Goal: Entertainment & Leisure: Browse casually

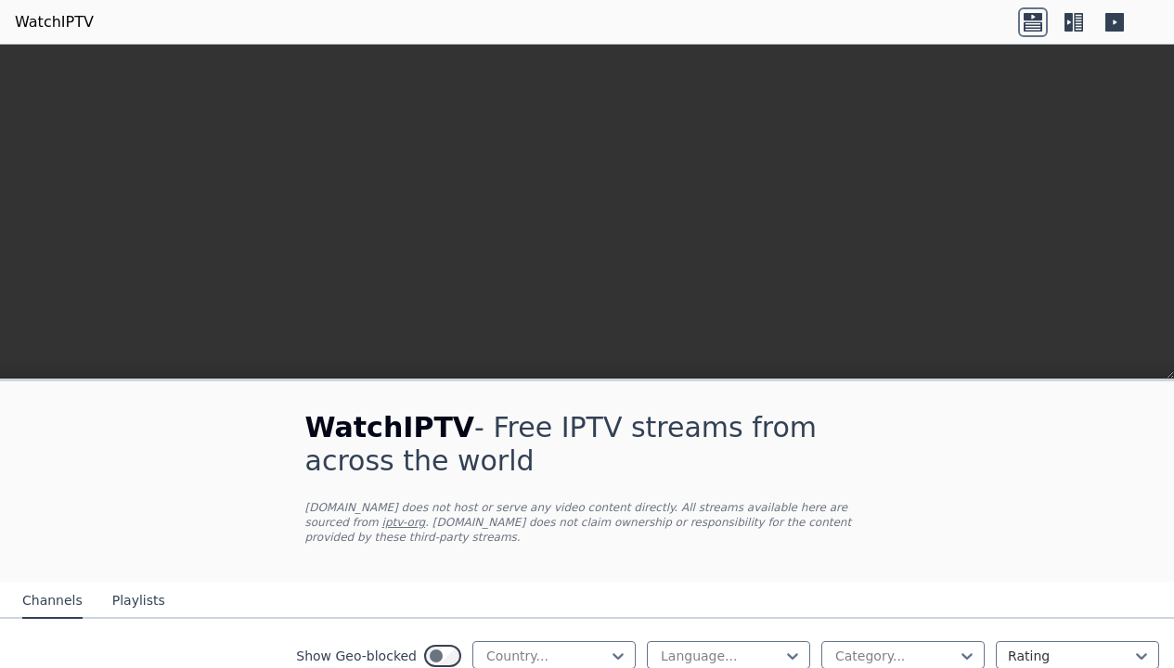
click at [1065, 21] on icon at bounding box center [1068, 22] width 8 height 19
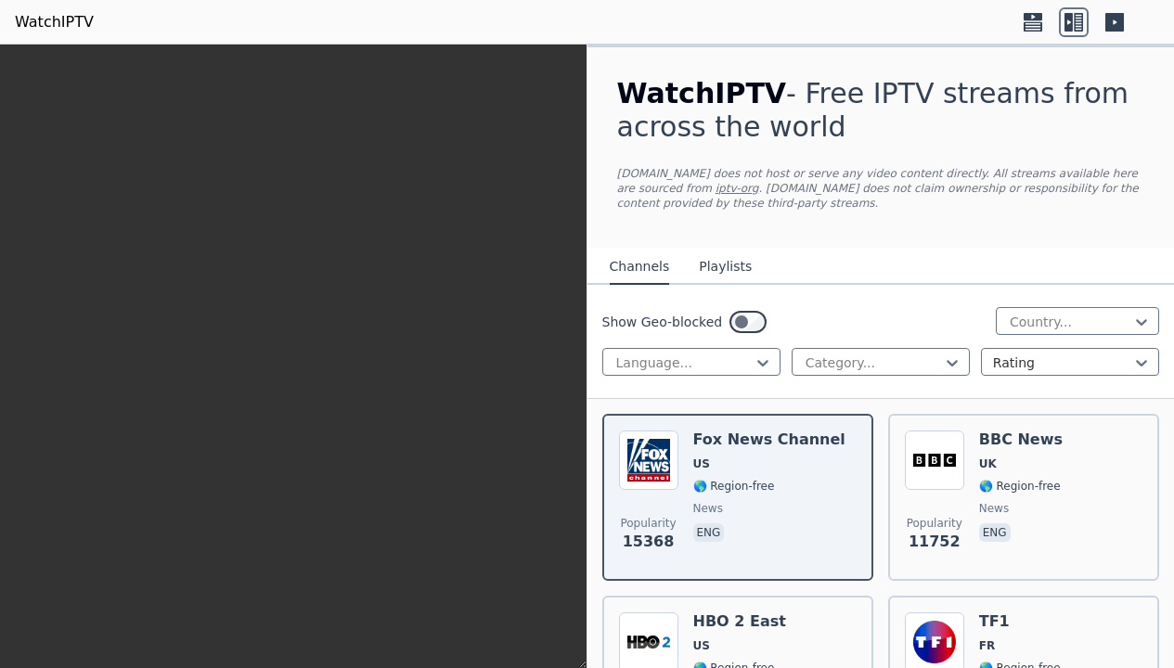
scroll to position [501, 0]
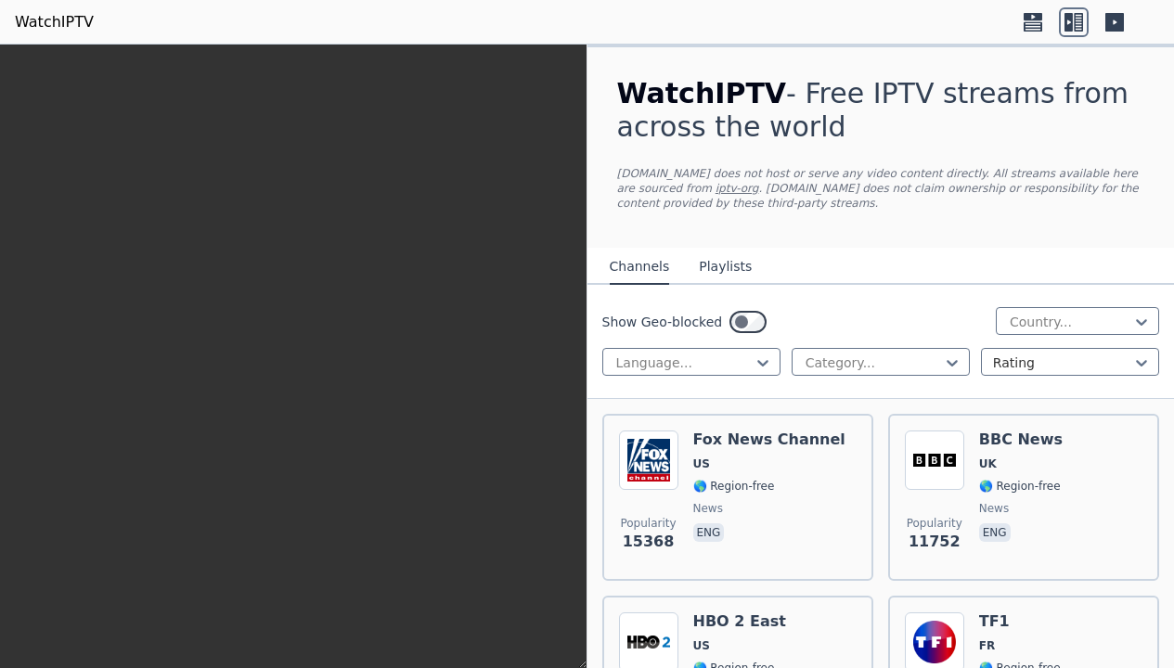
scroll to position [2004, 0]
click at [728, 442] on h6 "Fox News Channel" at bounding box center [769, 440] width 152 height 19
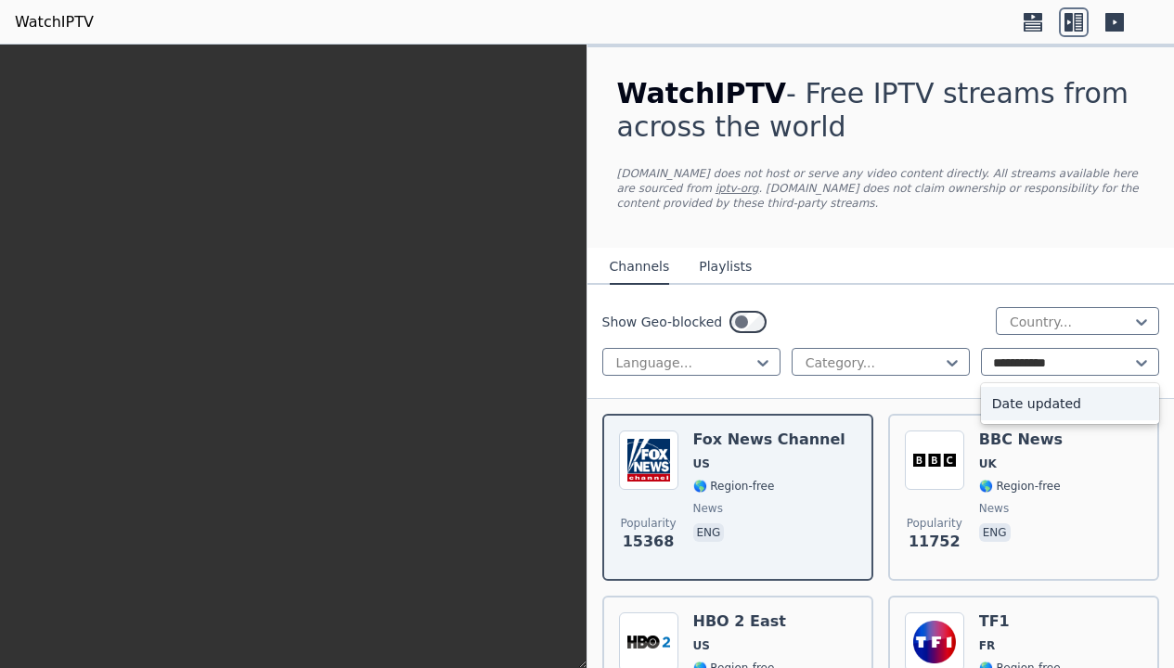
type input "**********"
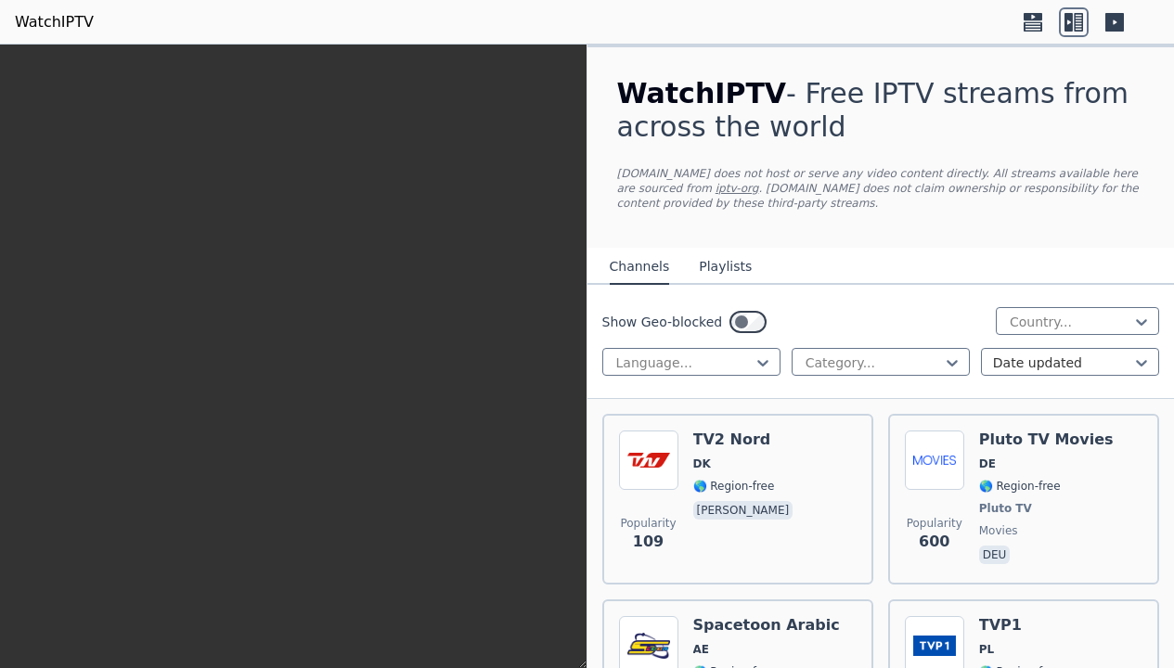
click at [933, 482] on img at bounding box center [934, 460] width 59 height 59
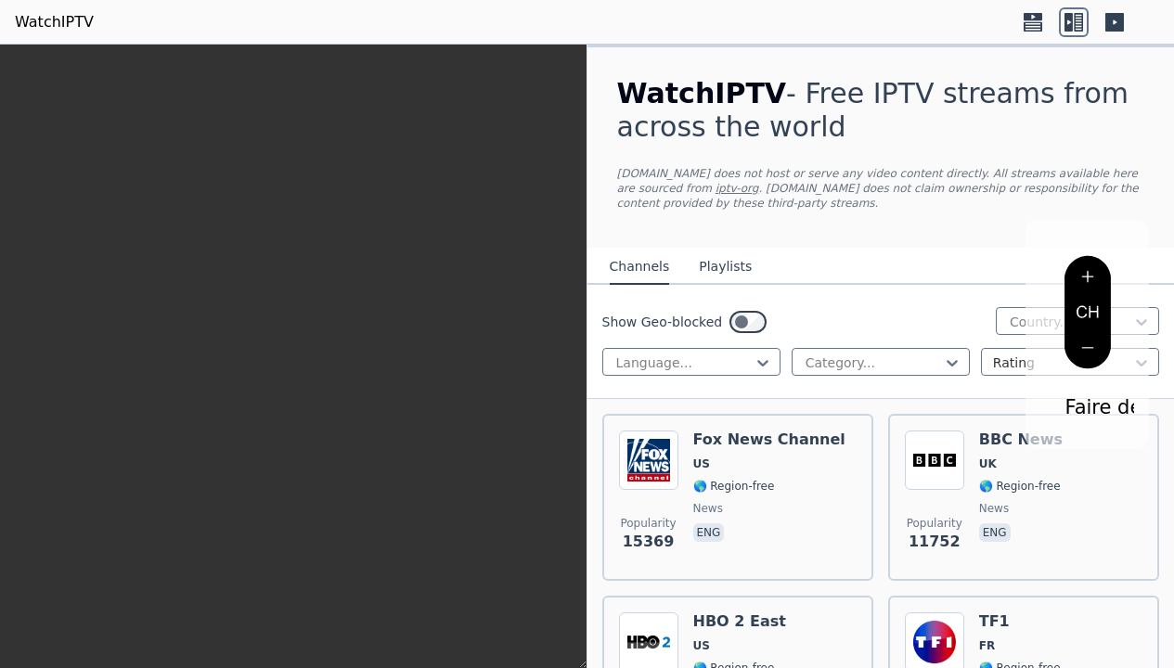
scroll to position [0, 32]
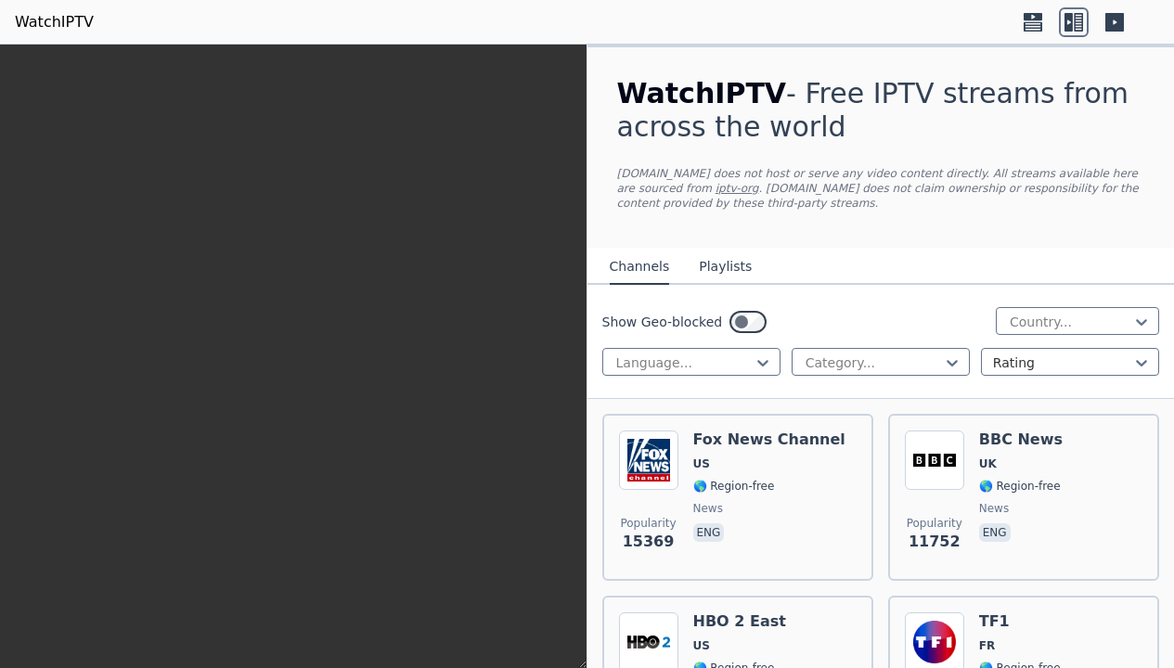
click at [1106, 21] on icon at bounding box center [1114, 22] width 19 height 19
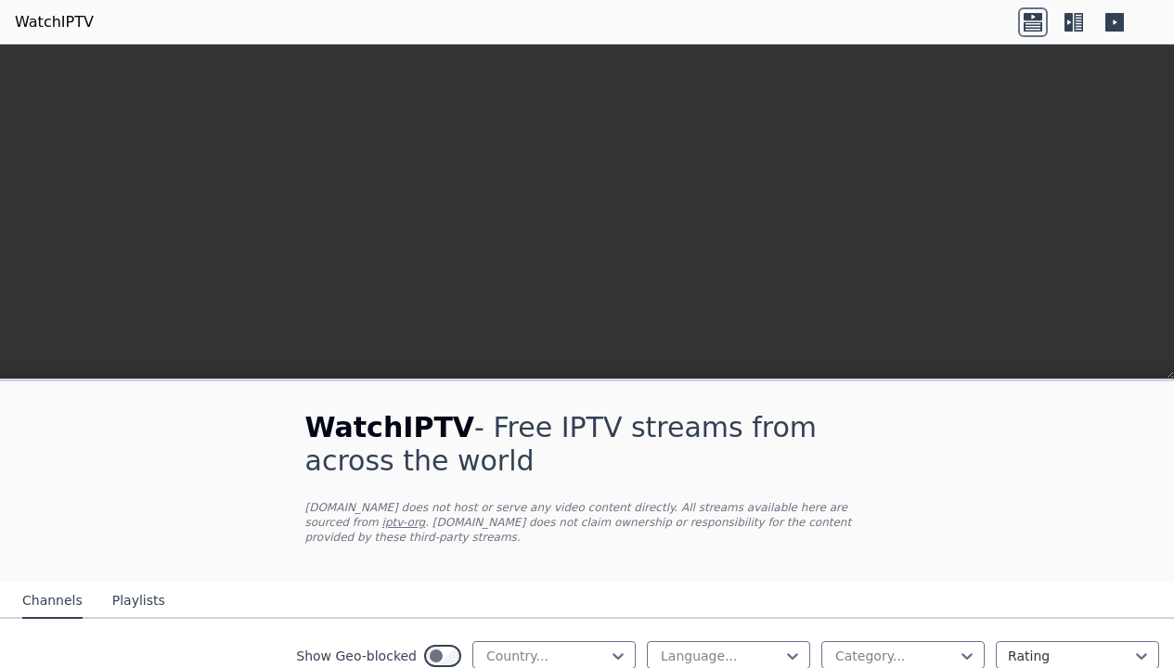
scroll to position [533, 0]
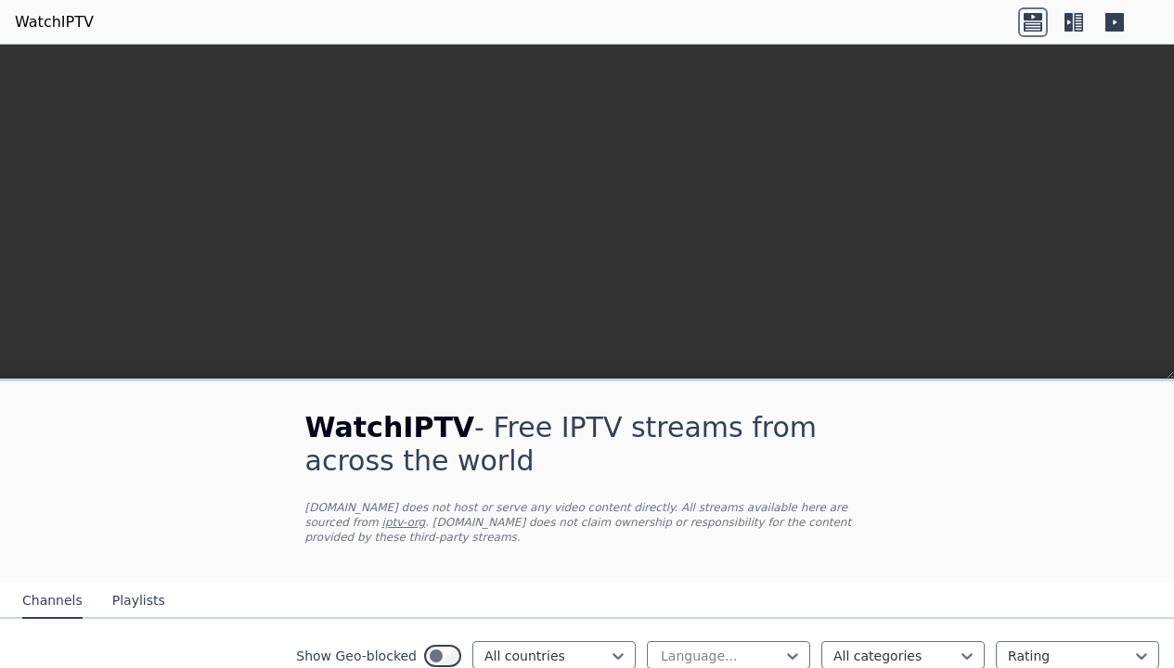
scroll to position [668, 0]
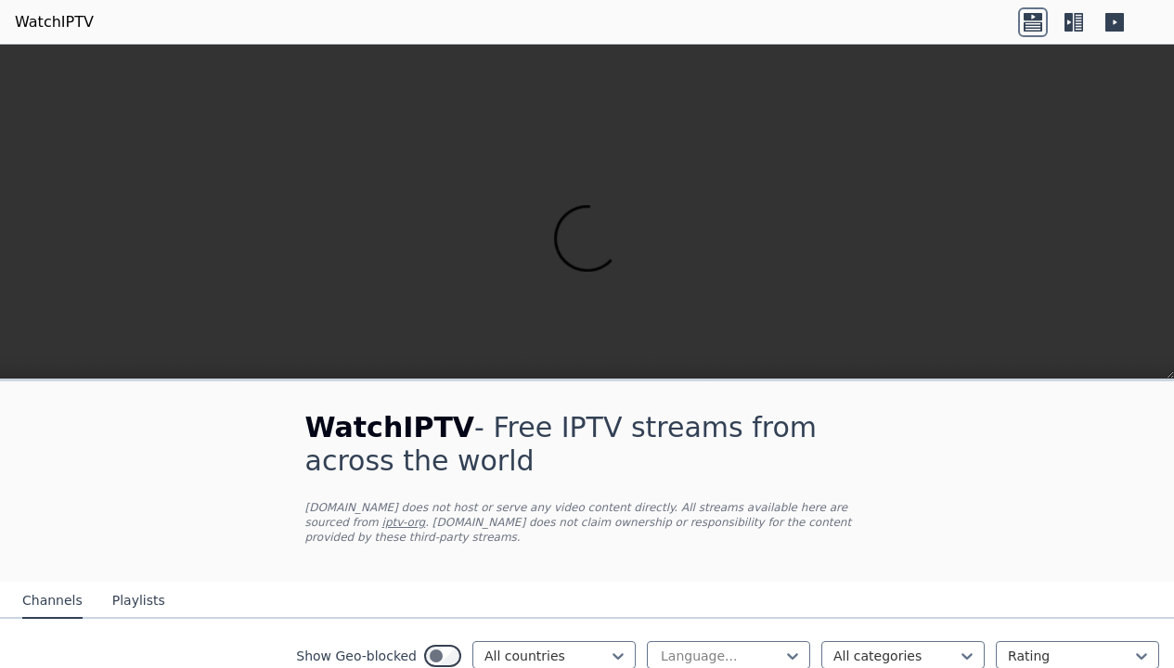
scroll to position [2004, 0]
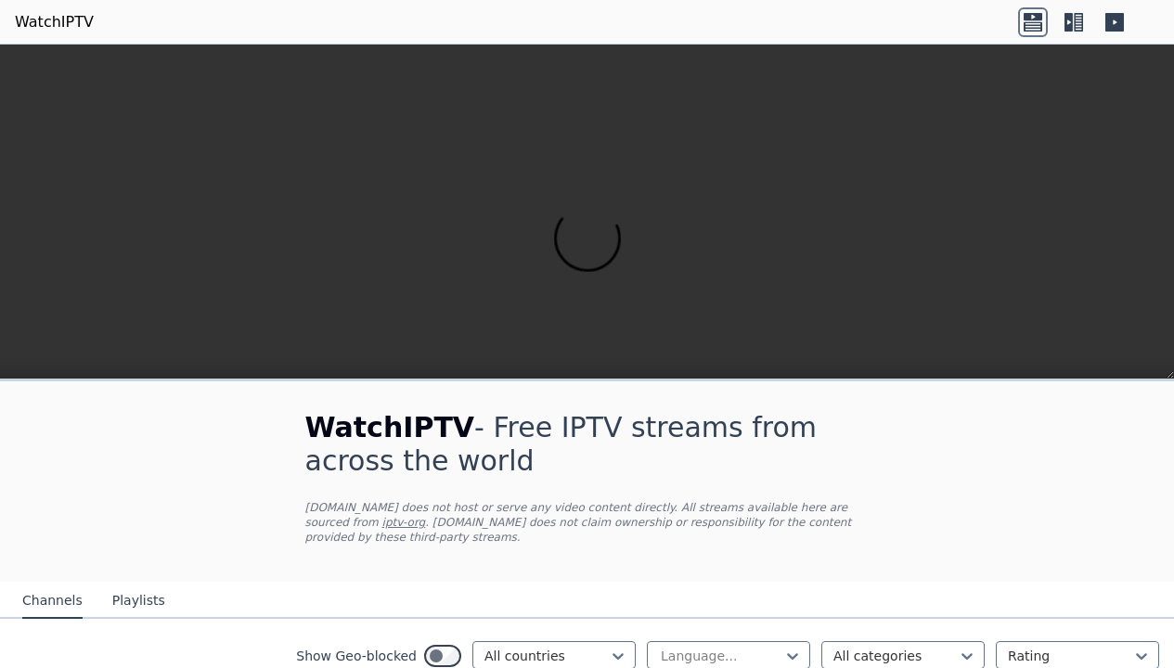
scroll to position [501, 0]
type input "*"
click at [1008, 645] on div "*" at bounding box center [1070, 656] width 124 height 22
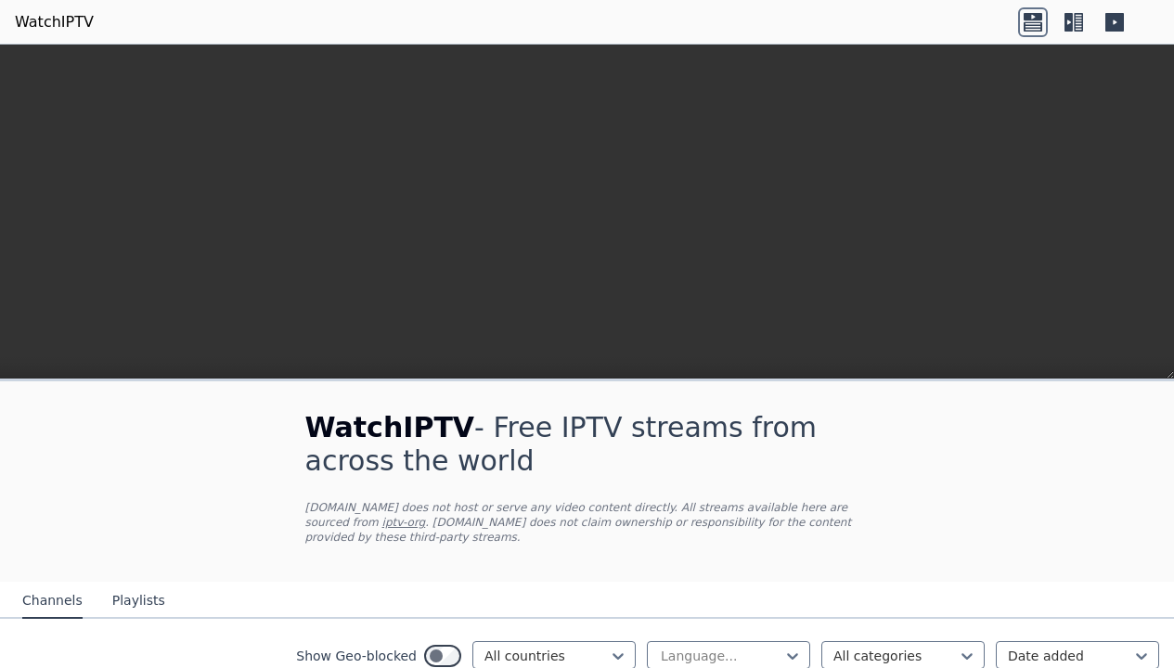
scroll to position [975, 0]
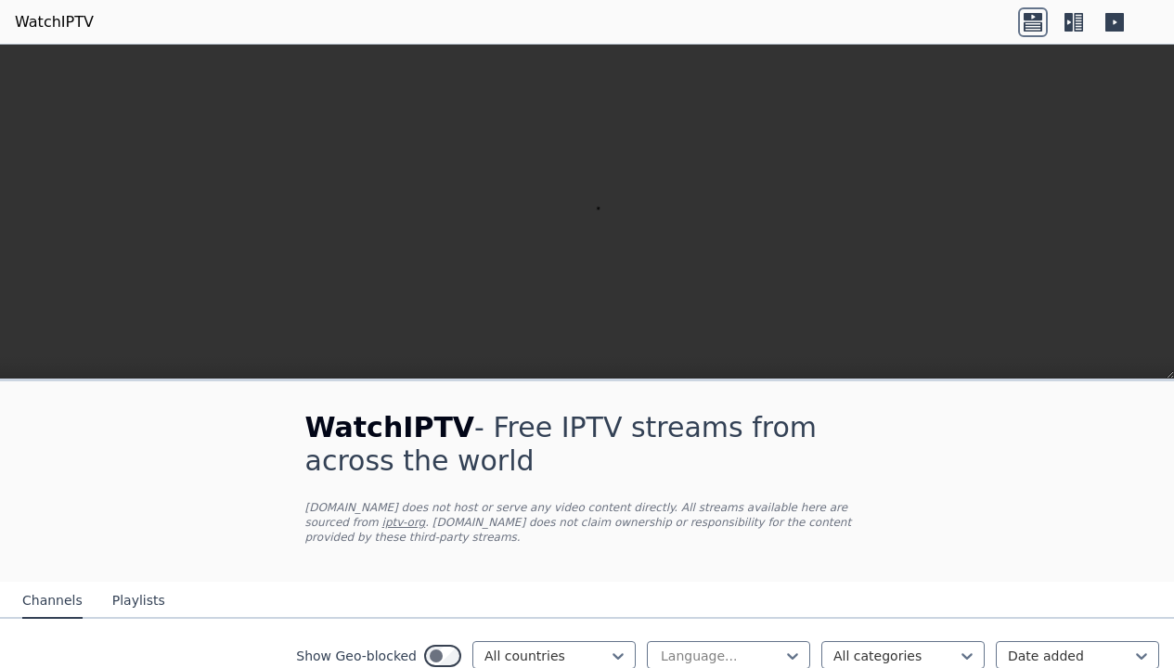
scroll to position [4176, 0]
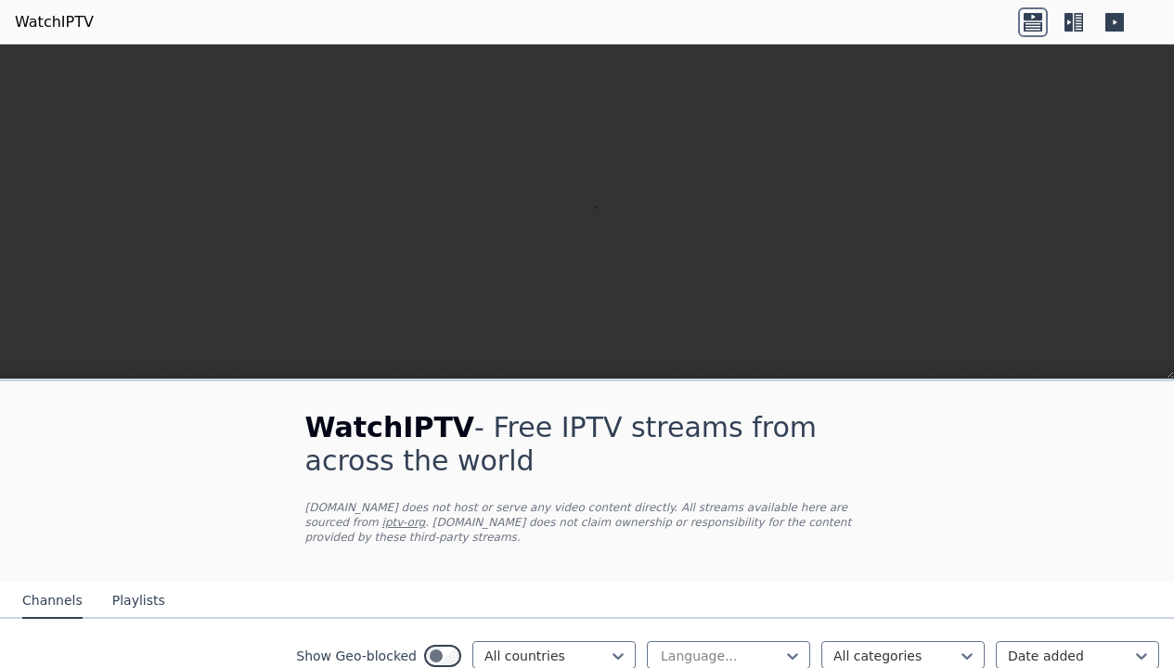
scroll to position [9693, 0]
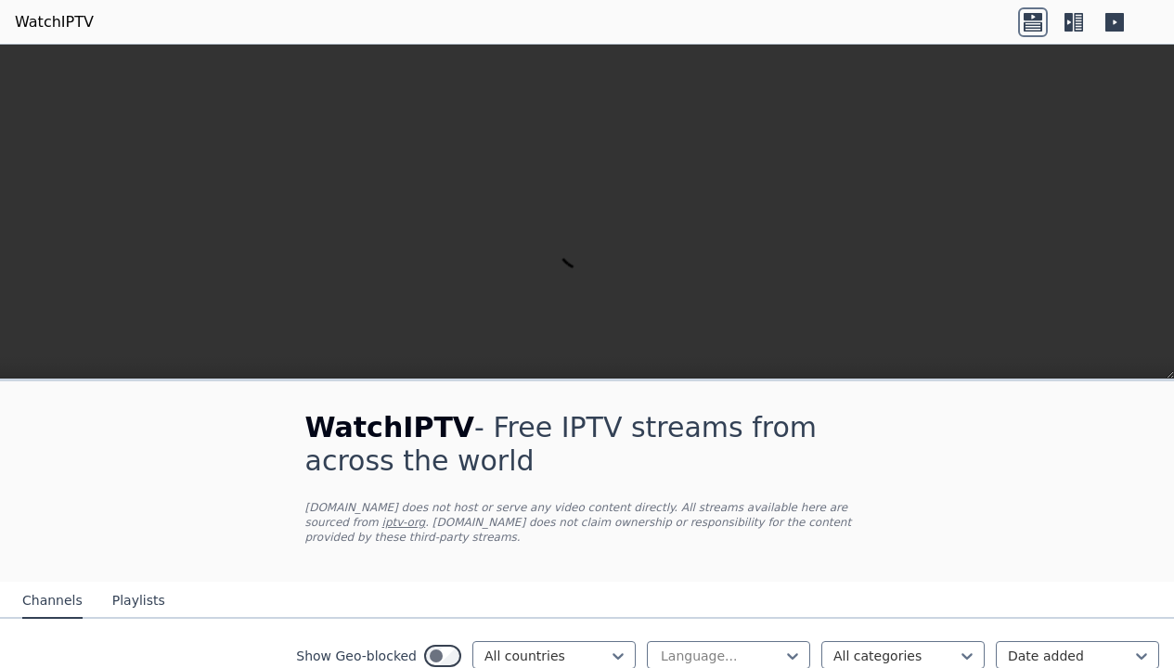
type input "******"
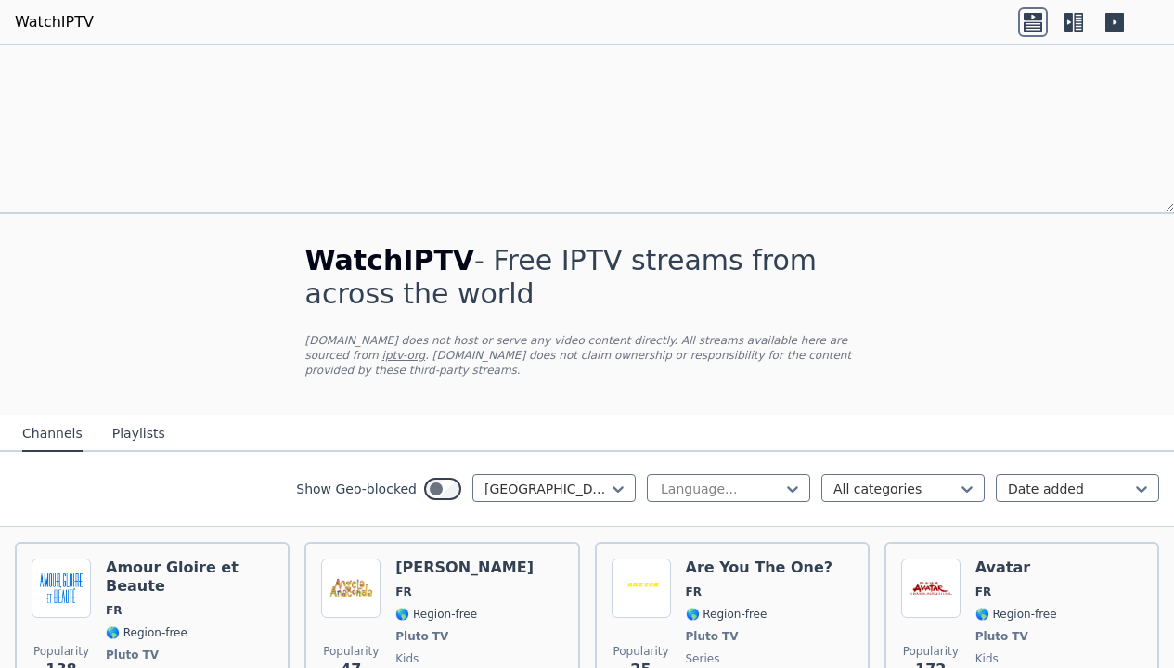
scroll to position [4510, 0]
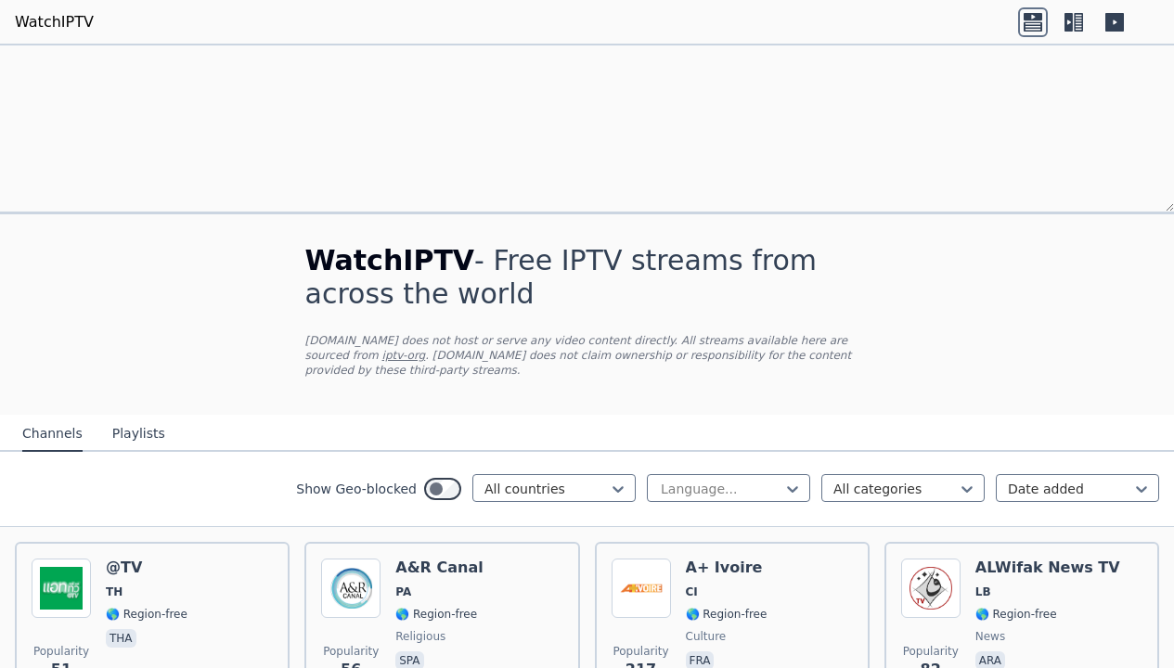
scroll to position [334, 0]
click at [612, 559] on div "Popularity 217" at bounding box center [641, 626] width 59 height 134
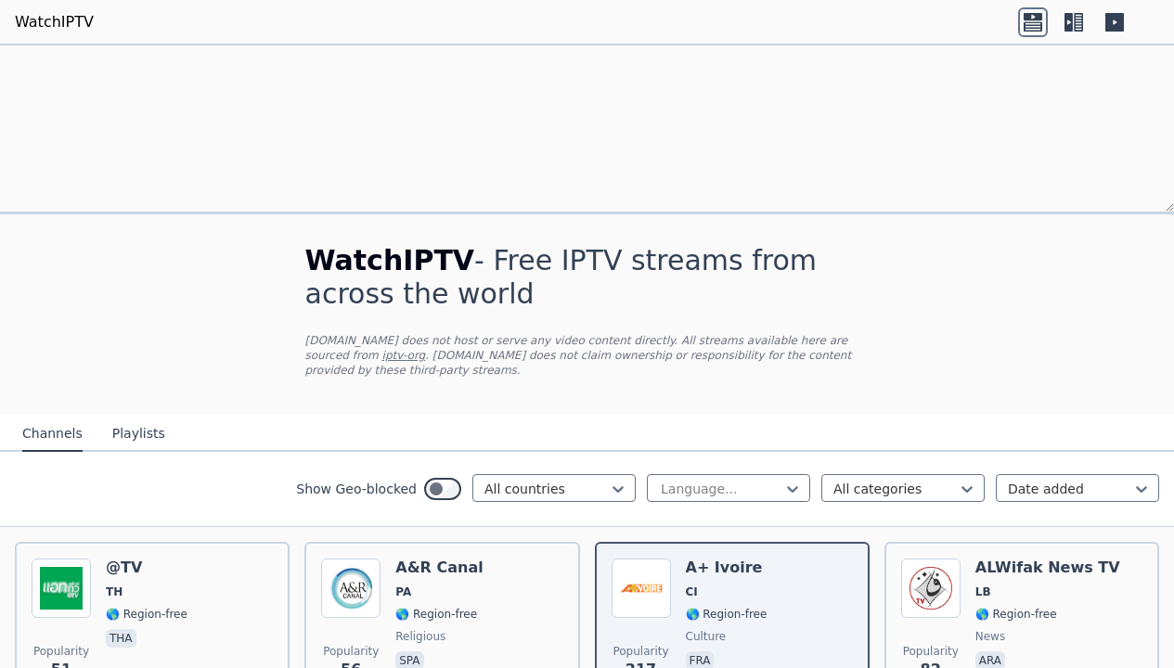
scroll to position [0, 0]
click at [539, 333] on p "WatchIPTV.xyz does not host or serve any video content directly. All streams av…" at bounding box center [587, 355] width 564 height 45
click at [1114, 19] on icon at bounding box center [1114, 22] width 19 height 19
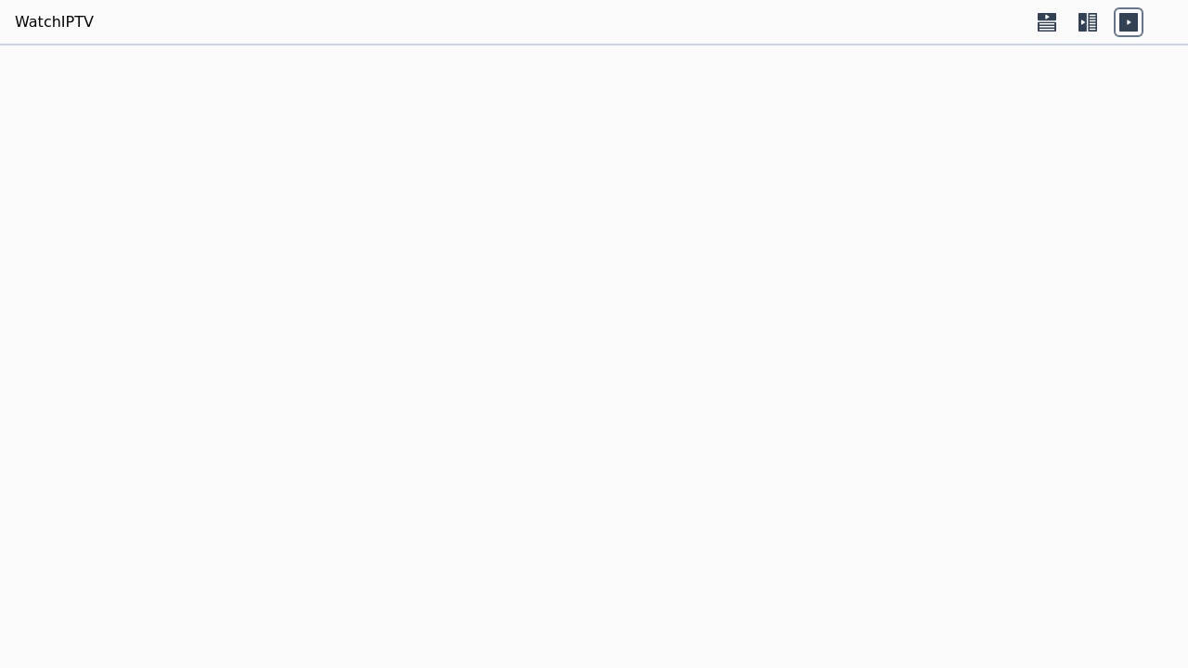
click at [1073, 19] on icon at bounding box center [1088, 22] width 30 height 30
click at [1039, 19] on icon at bounding box center [1046, 16] width 19 height 7
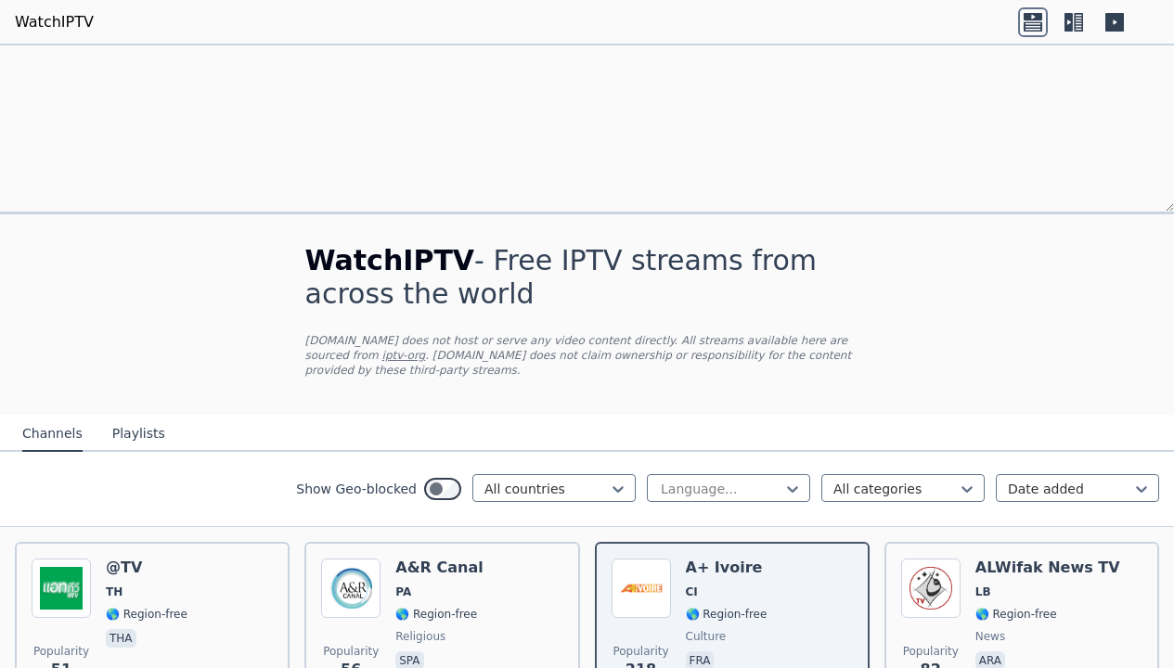
click at [1069, 19] on icon at bounding box center [1068, 22] width 8 height 19
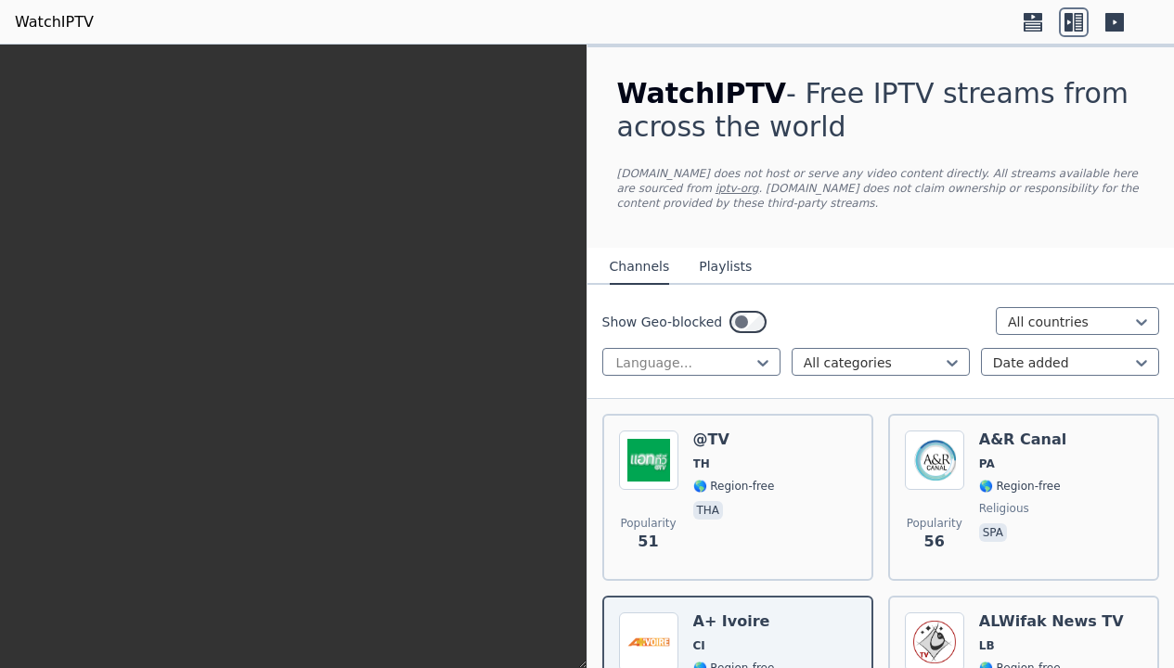
click at [713, 528] on div "@TV TH 🌎 Region-free tha" at bounding box center [734, 498] width 82 height 134
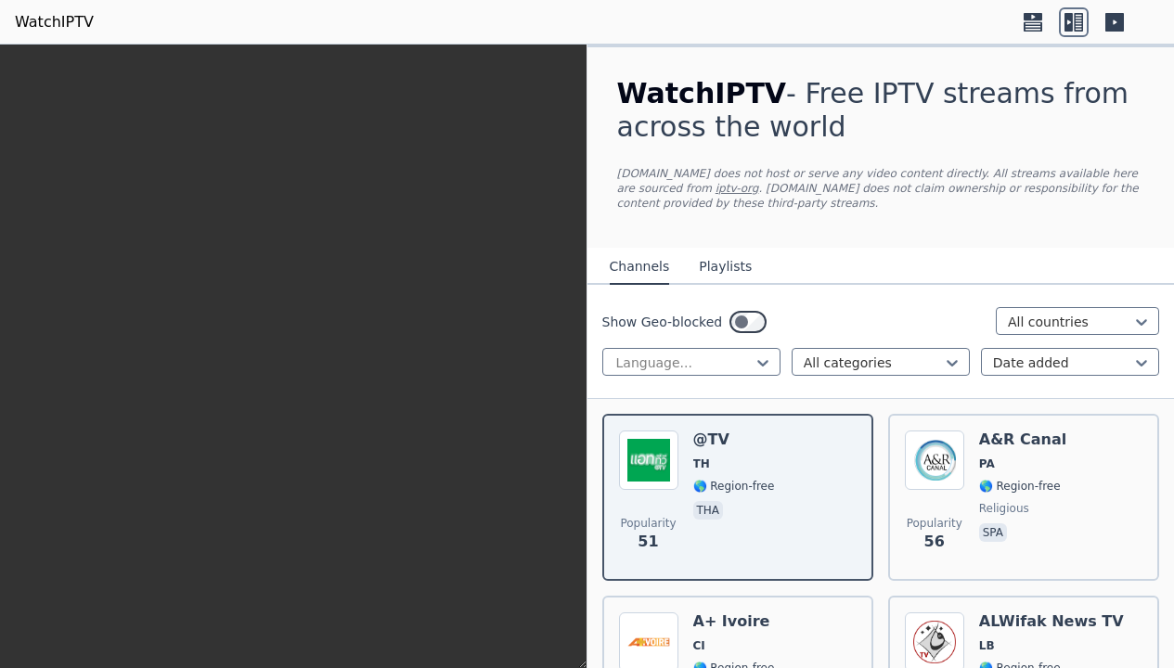
scroll to position [668, 0]
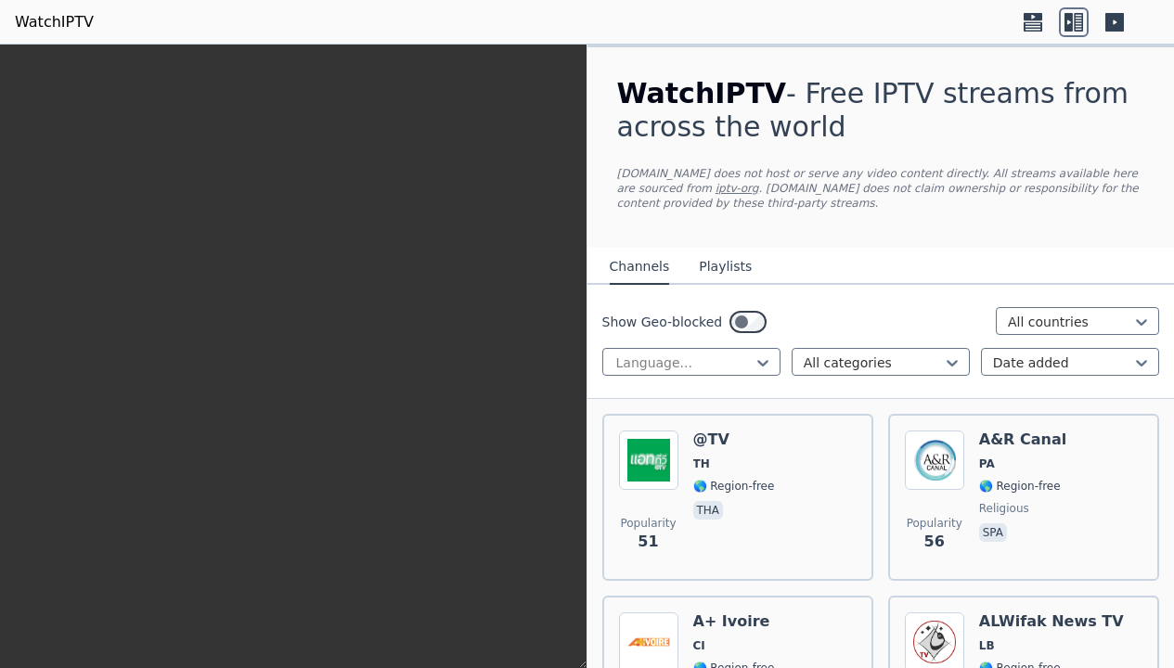
scroll to position [3508, 0]
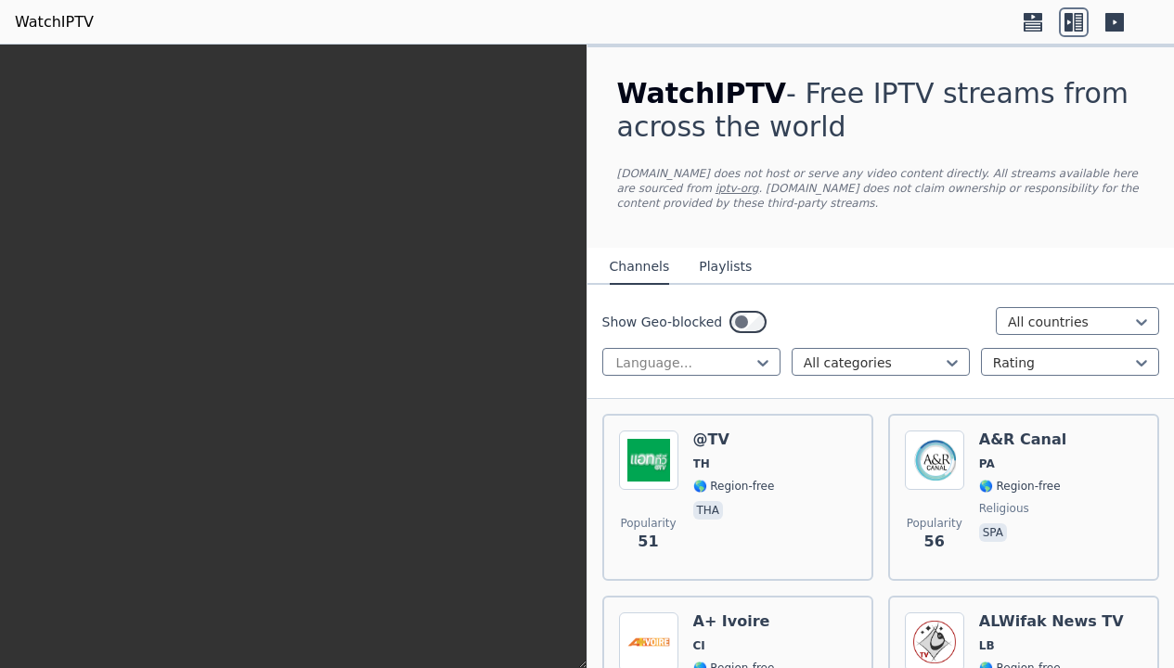
scroll to position [501, 0]
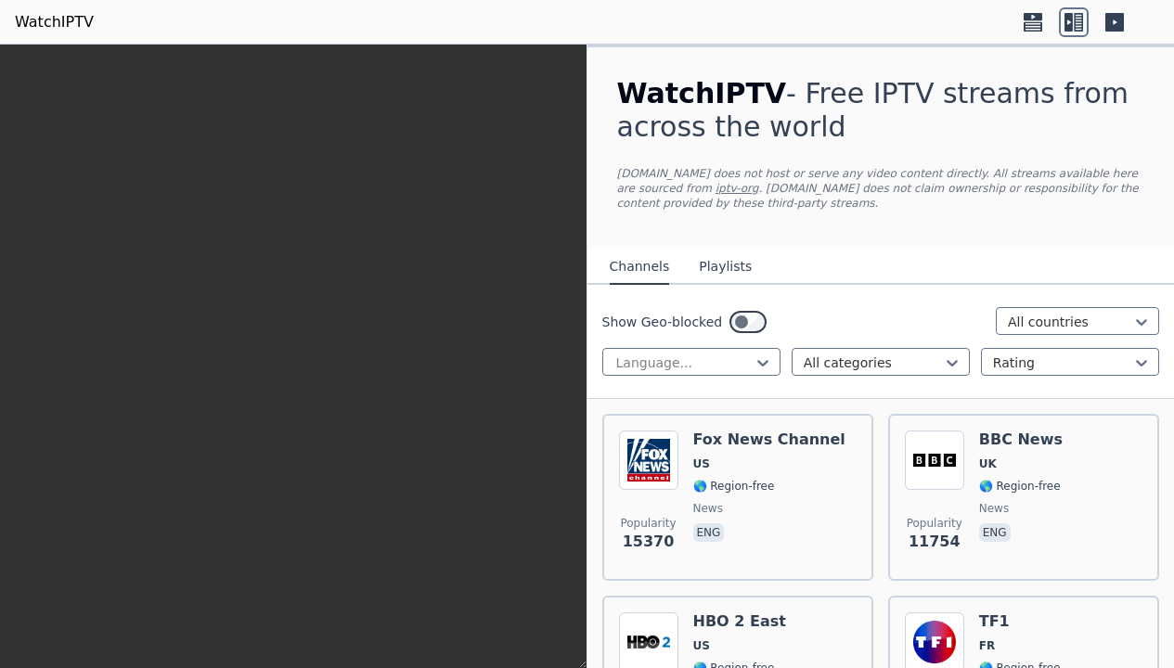
scroll to position [374, 0]
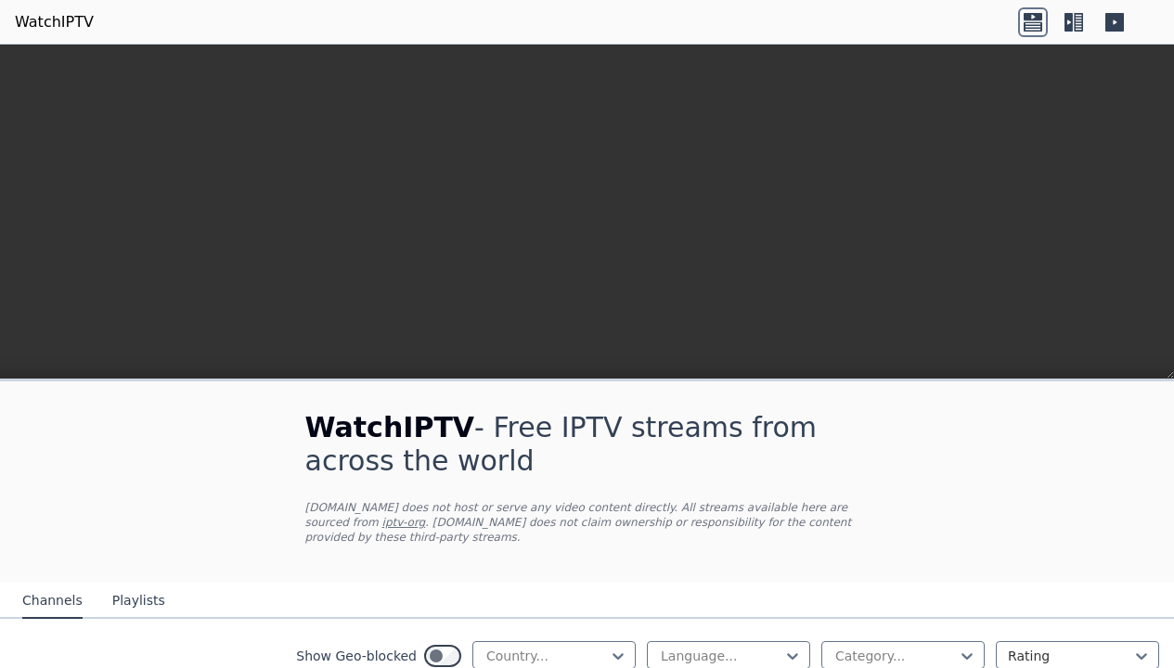
scroll to position [501, 0]
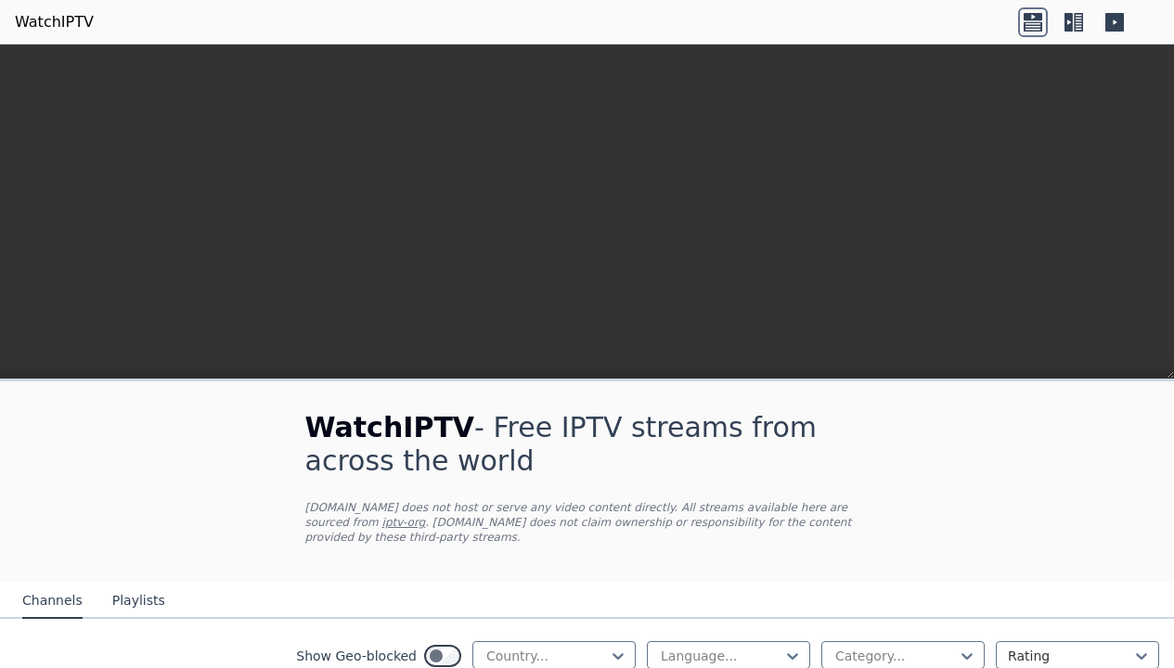
scroll to position [0, 0]
click at [557, 157] on video at bounding box center [587, 250] width 1174 height 411
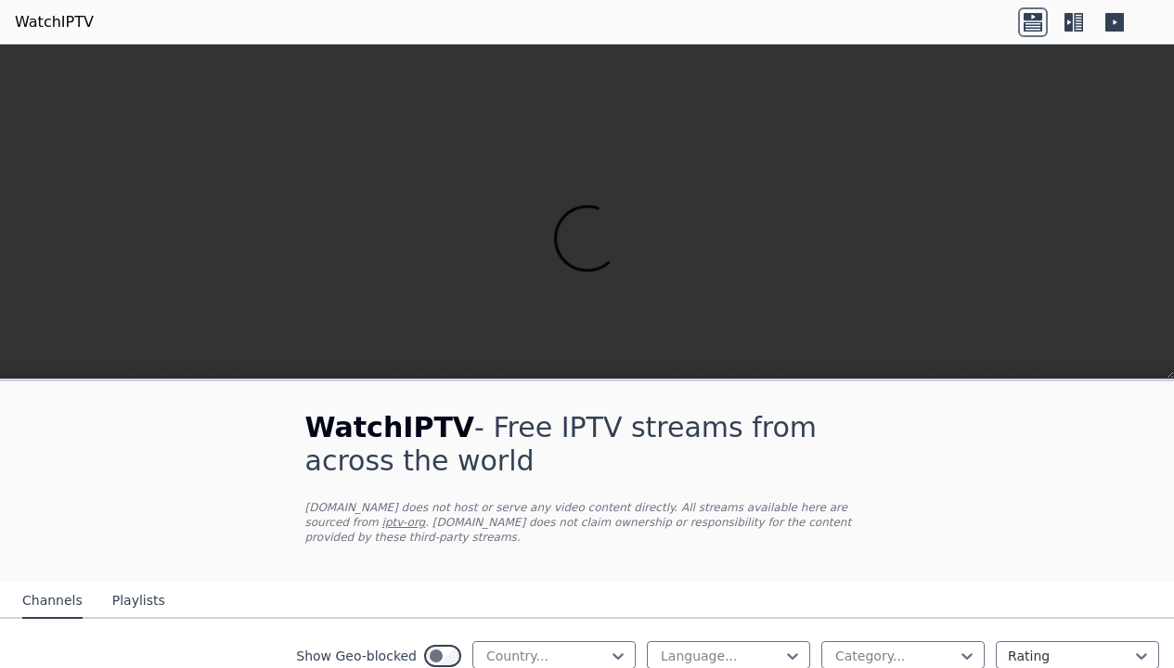
scroll to position [501, 0]
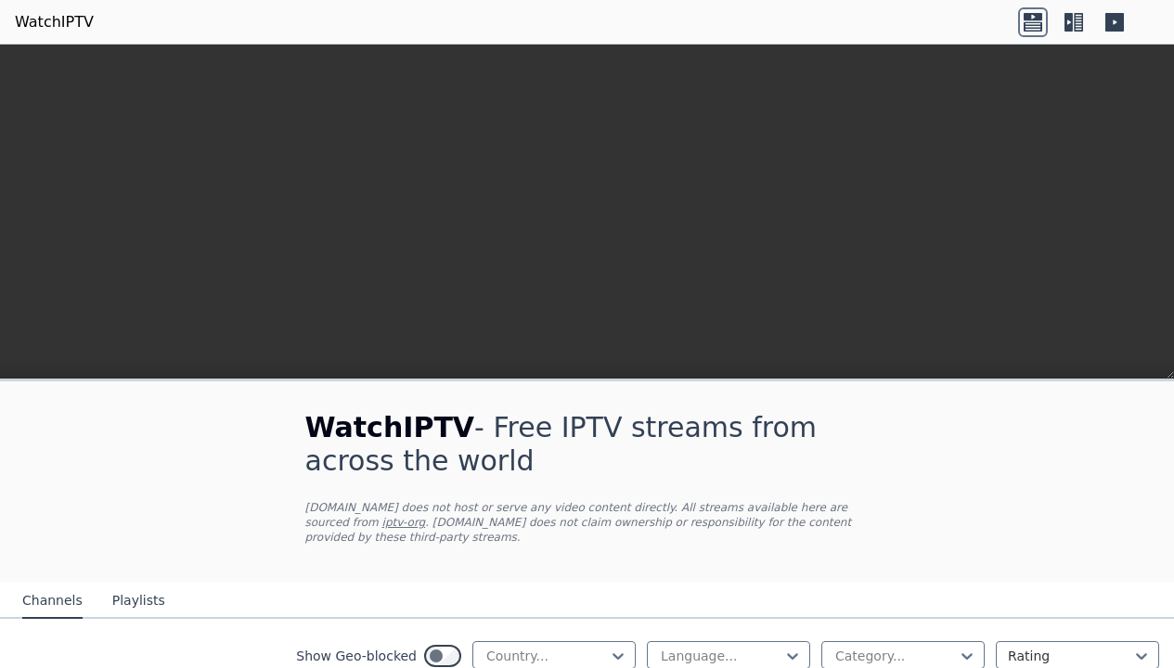
scroll to position [835, 0]
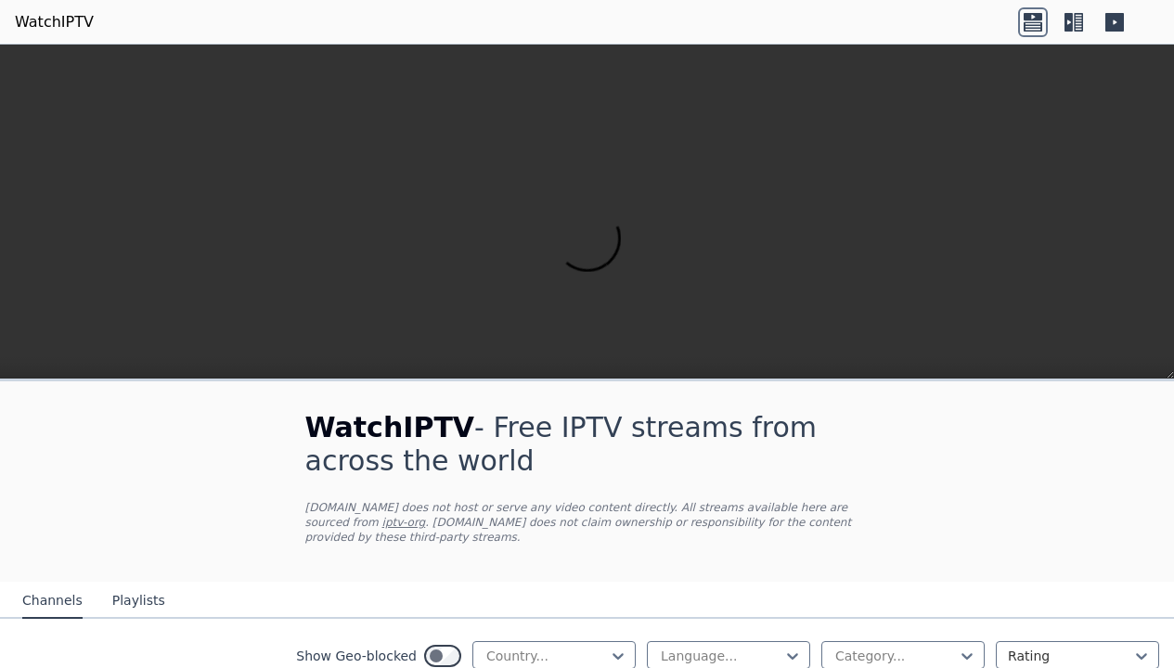
scroll to position [4343, 0]
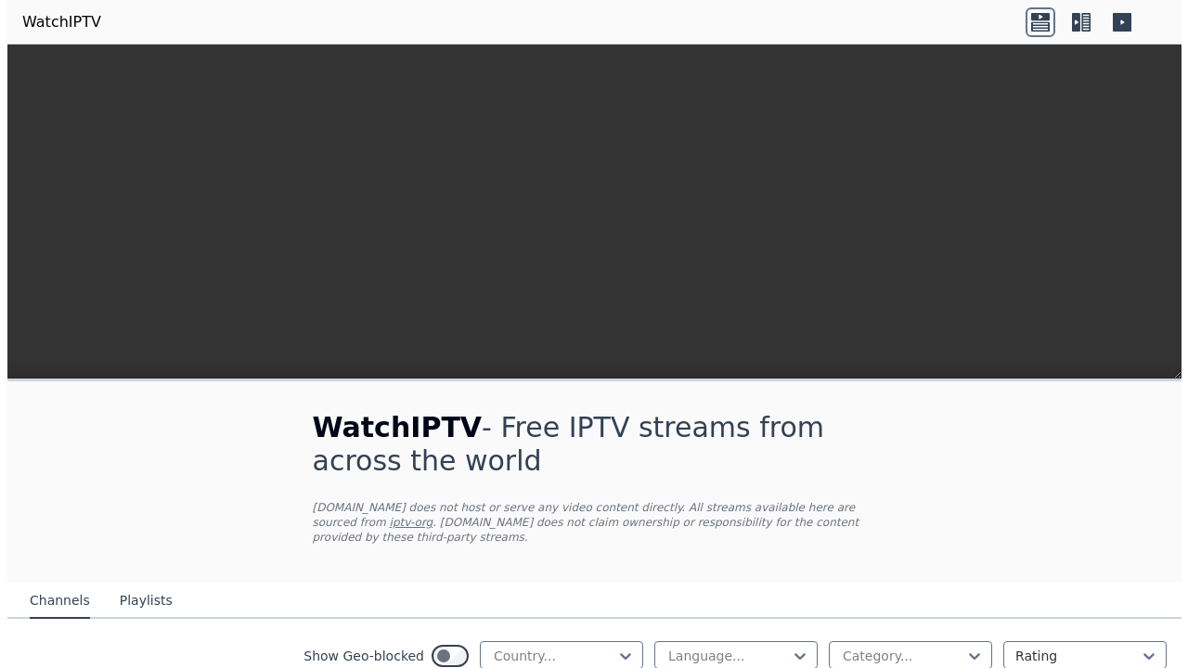
scroll to position [0, 0]
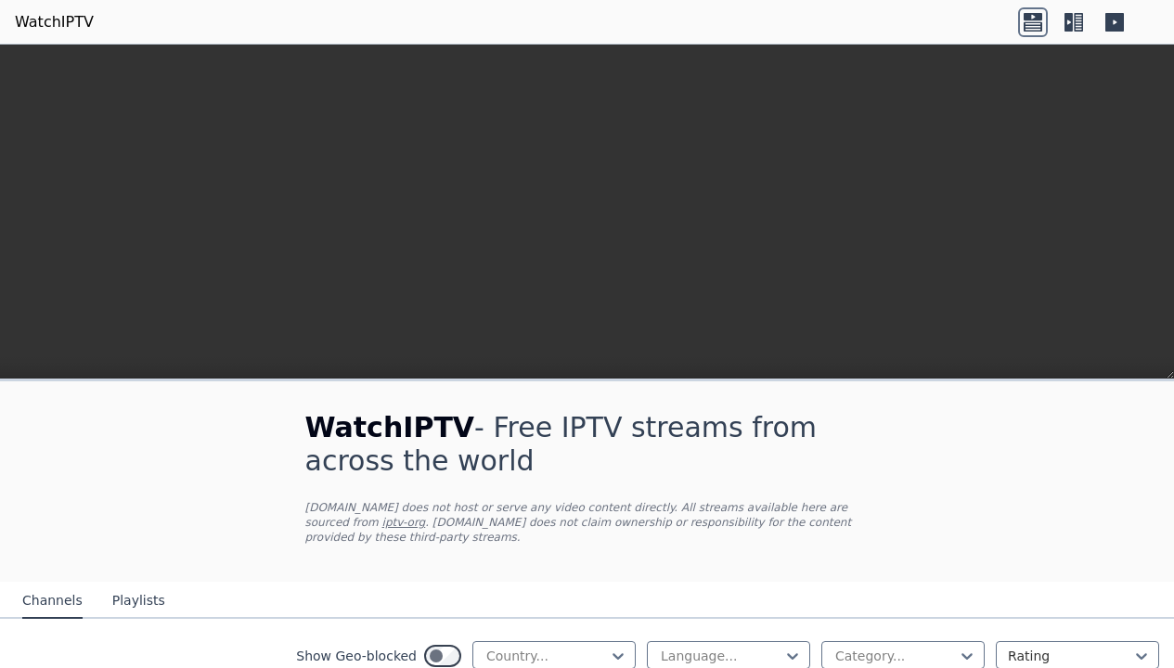
click at [1028, 13] on icon at bounding box center [1033, 16] width 19 height 7
click at [1028, 22] on icon at bounding box center [1033, 25] width 19 height 9
click at [1108, 22] on icon at bounding box center [1114, 22] width 19 height 19
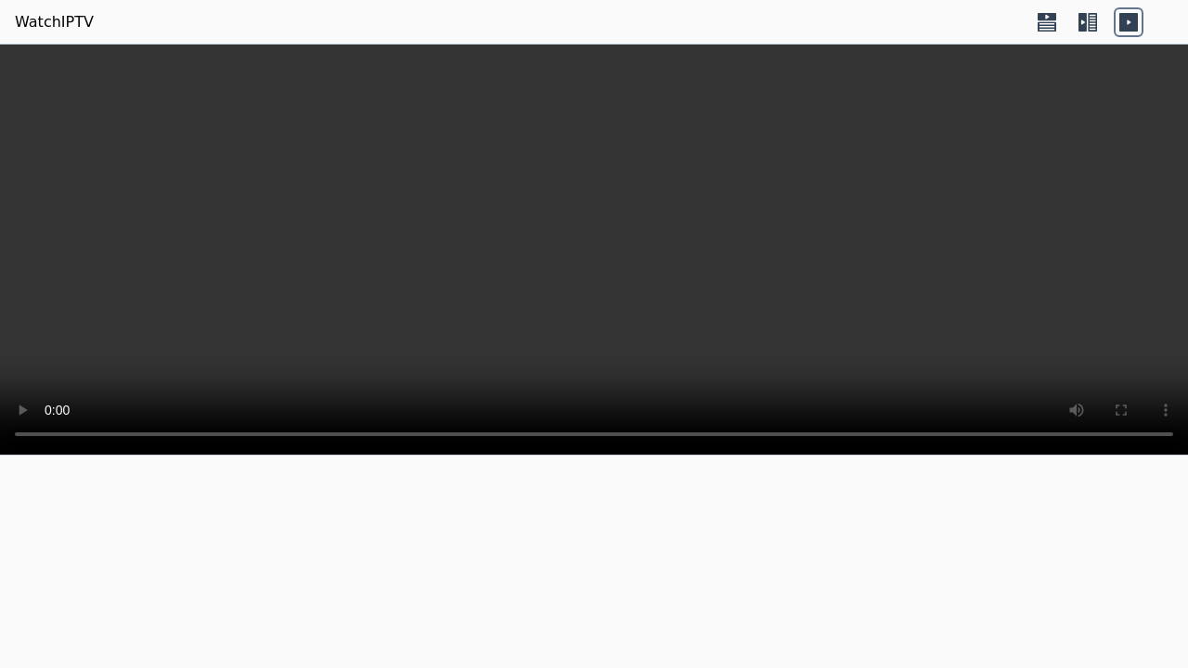
click at [1080, 24] on icon at bounding box center [1082, 22] width 8 height 19
click at [1128, 24] on icon at bounding box center [1129, 22] width 30 height 30
click at [1125, 20] on icon at bounding box center [1128, 22] width 19 height 19
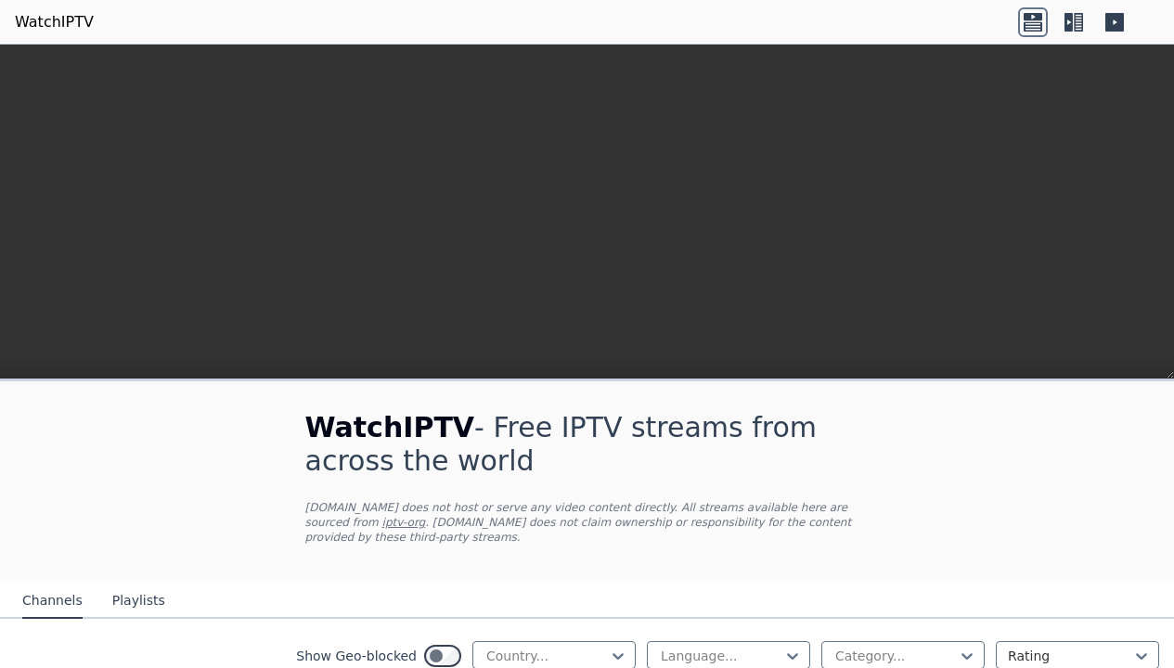
scroll to position [199, 0]
click at [127, 584] on button "Playlists" at bounding box center [138, 601] width 53 height 35
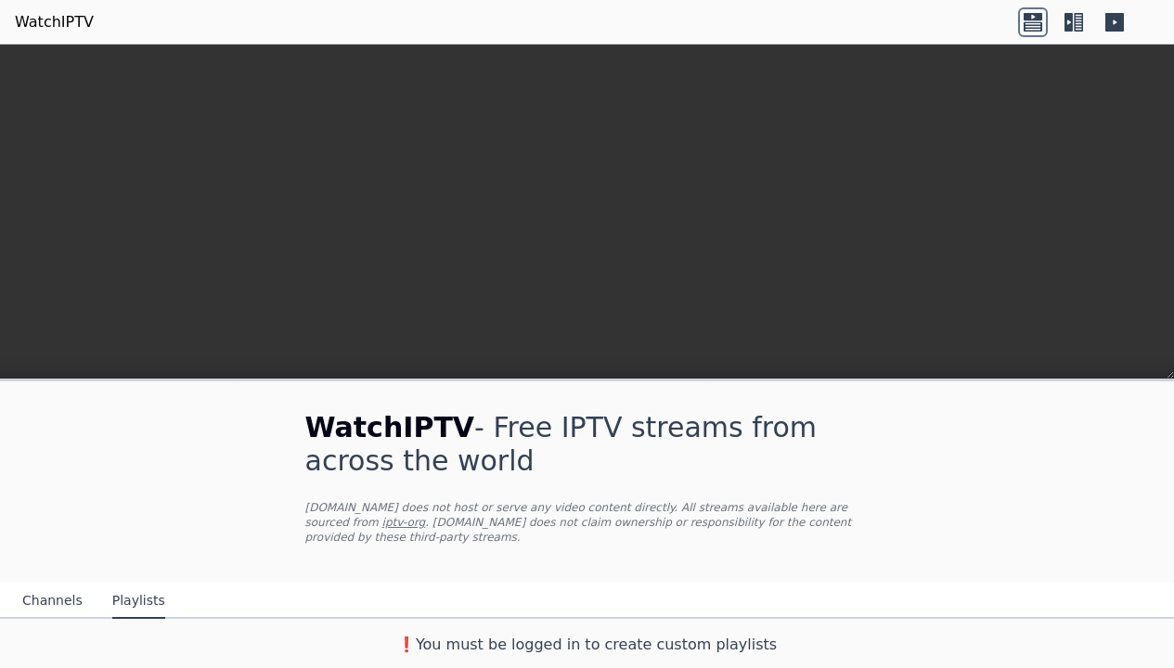
scroll to position [75, 0]
click at [48, 602] on button "Channels" at bounding box center [52, 601] width 60 height 35
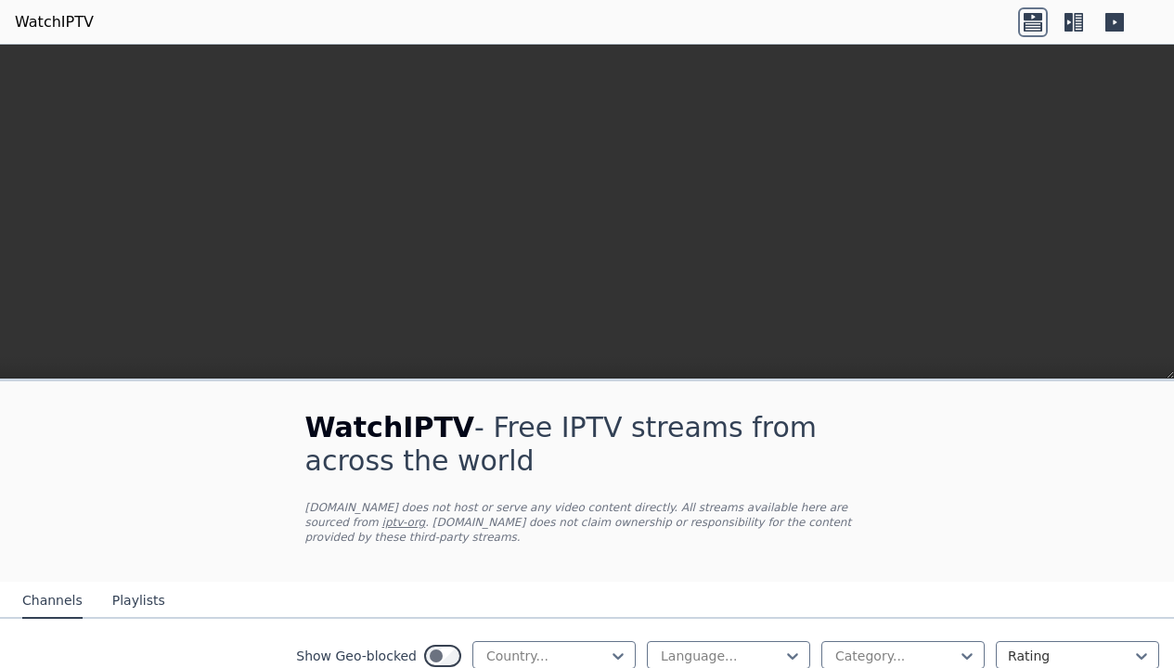
click at [48, 602] on button "Channels" at bounding box center [52, 601] width 60 height 35
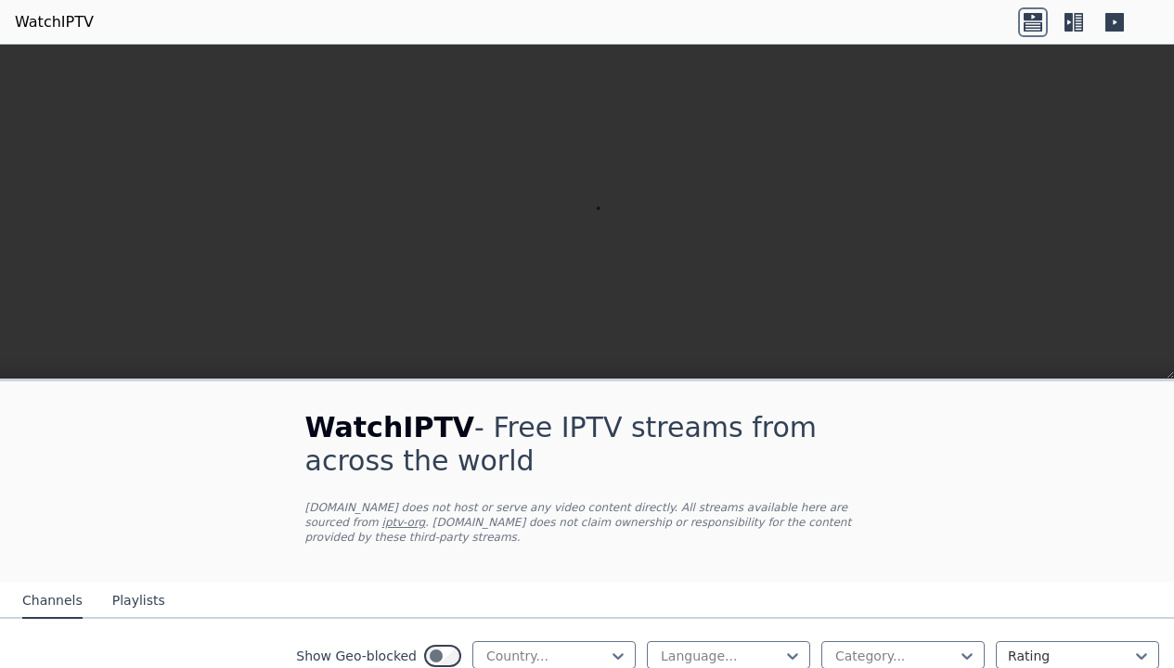
scroll to position [9638, 0]
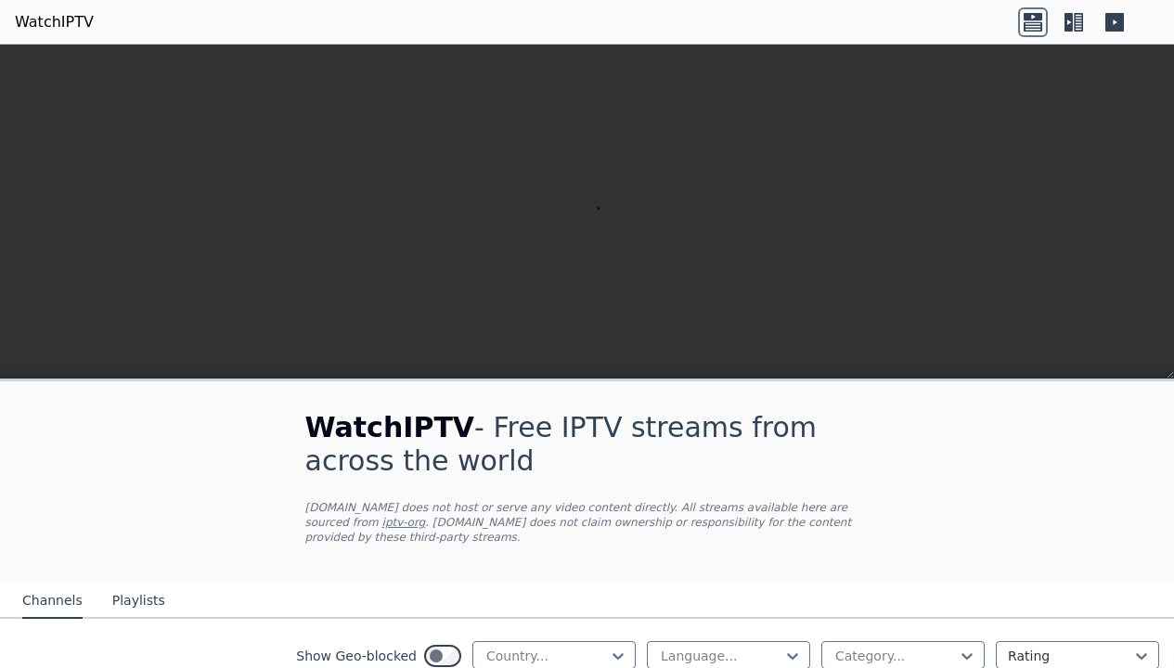
scroll to position [0, 0]
